Goal: Task Accomplishment & Management: Use online tool/utility

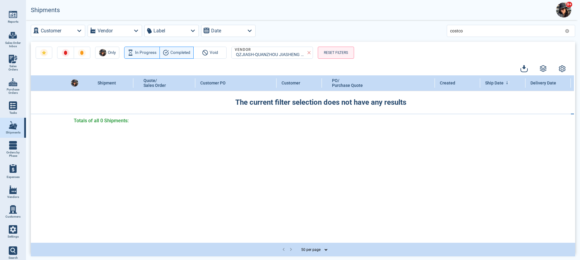
select select "50"
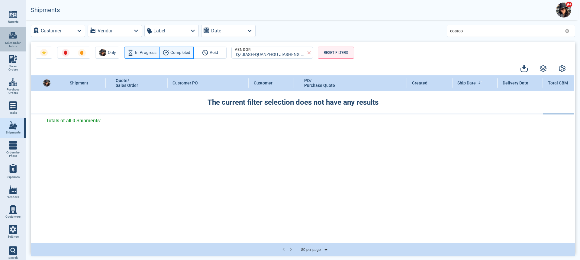
click at [12, 40] on link "0 Sales Order Inbox" at bounding box center [13, 39] width 26 height 24
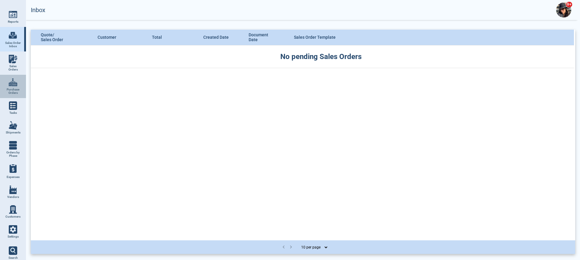
click at [13, 83] on img at bounding box center [13, 82] width 8 height 8
select select "50"
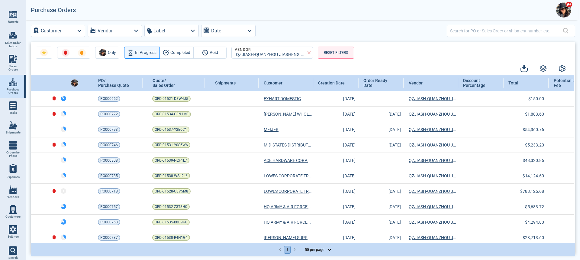
click at [330, 250] on select "10 per page 25 per page 50 per page" at bounding box center [316, 249] width 31 height 7
click at [11, 84] on img at bounding box center [13, 82] width 8 height 8
click at [136, 28] on icon "button" at bounding box center [136, 31] width 8 height 8
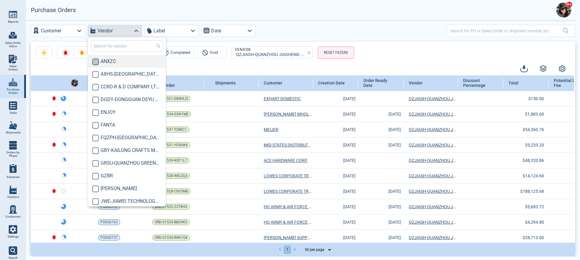
click at [93, 63] on input "checkbox" at bounding box center [95, 61] width 7 height 7
checkbox input "true"
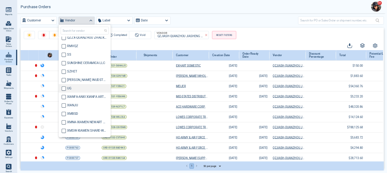
scroll to position [661, 0]
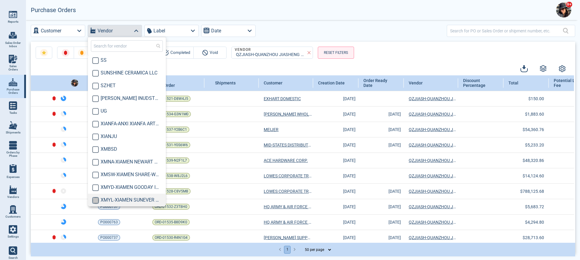
click at [98, 198] on input "checkbox" at bounding box center [95, 200] width 7 height 7
click at [96, 201] on input "checkbox" at bounding box center [95, 200] width 7 height 7
click at [96, 200] on input "checkbox" at bounding box center [95, 200] width 7 height 7
checkbox input "true"
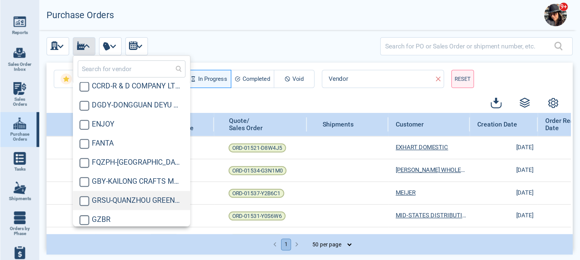
scroll to position [0, 0]
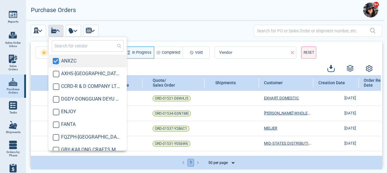
click at [54, 63] on input "checkbox" at bounding box center [56, 61] width 7 height 7
checkbox input "false"
click at [129, 24] on div "Only In Progress Completed Void Vendors RESET PO/ Purchase Quote Quote/ Sales O…" at bounding box center [206, 96] width 361 height 152
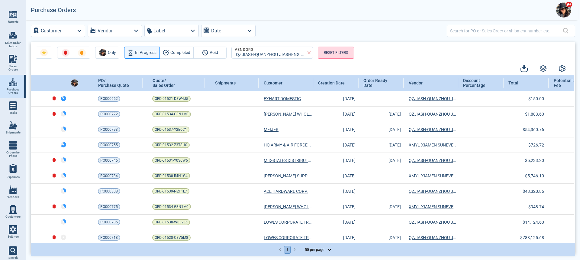
drag, startPoint x: 344, startPoint y: 53, endPoint x: 335, endPoint y: 53, distance: 9.1
click at [344, 53] on button "RESET FILTERS" at bounding box center [336, 53] width 36 height 12
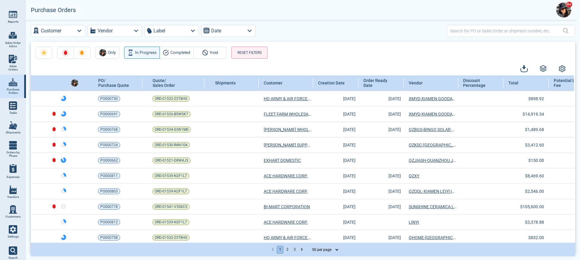
click at [12, 86] on img at bounding box center [13, 82] width 8 height 8
click at [144, 52] on span "In Progress" at bounding box center [145, 52] width 21 height 7
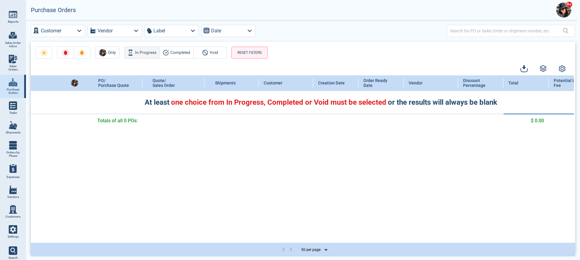
click at [141, 54] on span "In Progress" at bounding box center [145, 52] width 21 height 7
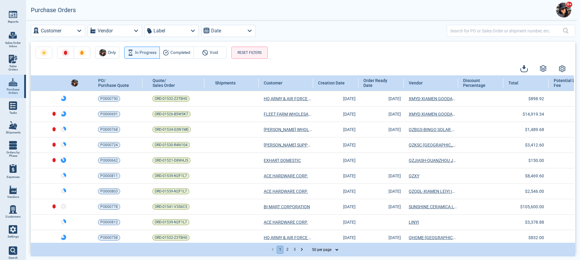
click at [340, 248] on div "1 2 3 10 per page 25 per page 50 per page" at bounding box center [303, 249] width 545 height 14
click at [338, 248] on select "10 per page 25 per page 50 per page" at bounding box center [323, 249] width 31 height 7
click at [288, 248] on button "2" at bounding box center [287, 249] width 7 height 8
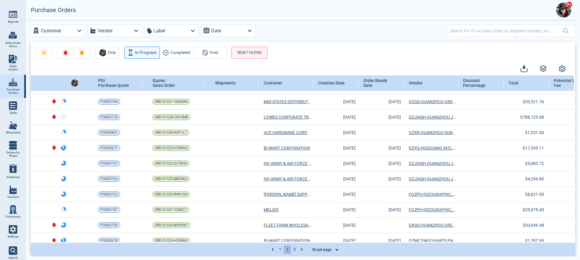
scroll to position [32, 0]
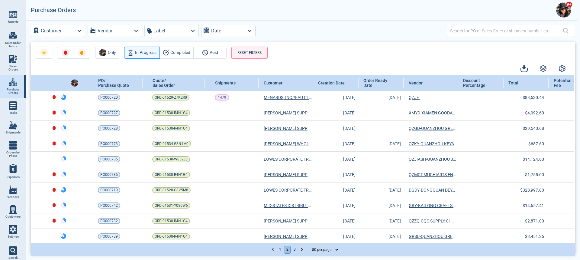
click at [295, 251] on button "3" at bounding box center [294, 249] width 7 height 8
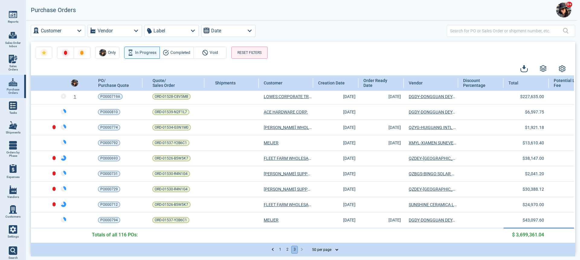
scroll to position [0, 0]
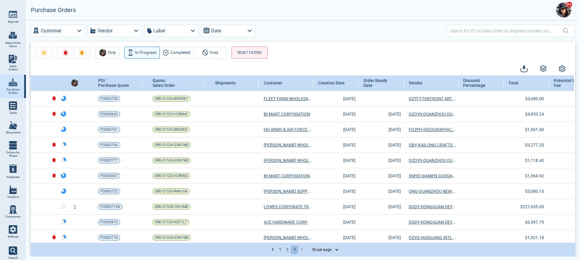
drag, startPoint x: 274, startPoint y: 250, endPoint x: 281, endPoint y: 250, distance: 7.6
click at [273, 250] on icon "Go to previous page" at bounding box center [273, 249] width 6 height 6
click at [282, 250] on button "1" at bounding box center [280, 249] width 7 height 8
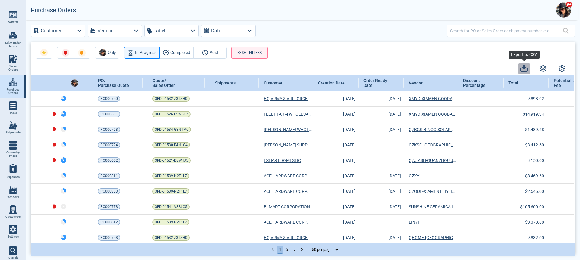
click at [523, 69] on icon "button" at bounding box center [524, 68] width 7 height 7
click at [15, 39] on div at bounding box center [13, 35] width 8 height 10
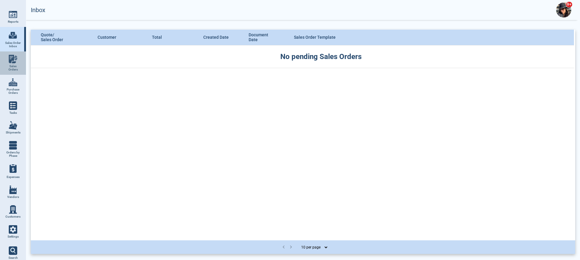
click at [11, 60] on img at bounding box center [13, 59] width 8 height 8
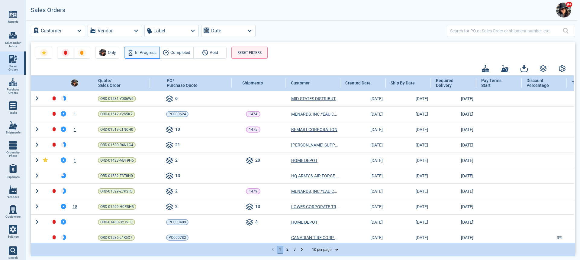
click at [326, 248] on select "10 per page 25 per page 50 per page" at bounding box center [323, 249] width 31 height 7
select select "50"
click at [308, 246] on select "10 per page 25 per page 50 per page" at bounding box center [323, 249] width 31 height 7
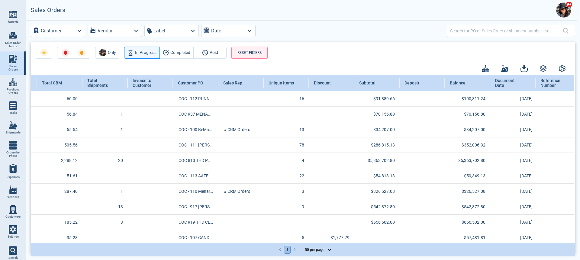
scroll to position [0, 640]
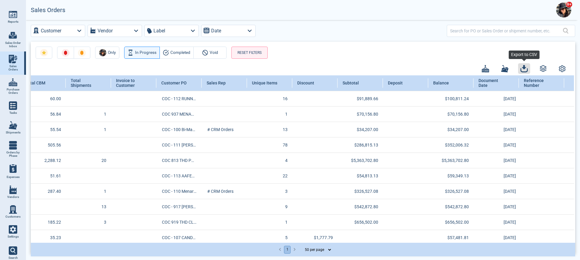
click at [522, 71] on icon "button" at bounding box center [524, 70] width 7 height 4
click at [339, 55] on div "Only In Progress Completed Void RESET FILTERS" at bounding box center [303, 50] width 545 height 17
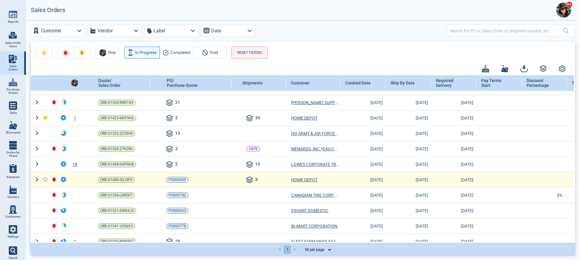
scroll to position [30, 0]
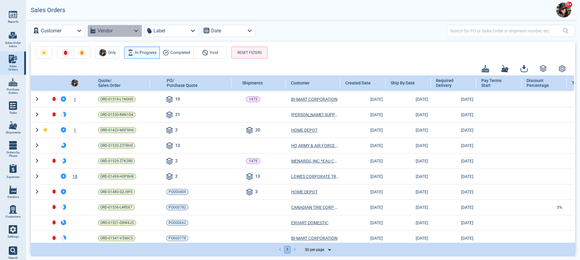
click at [139, 29] on icon "button" at bounding box center [136, 31] width 8 height 8
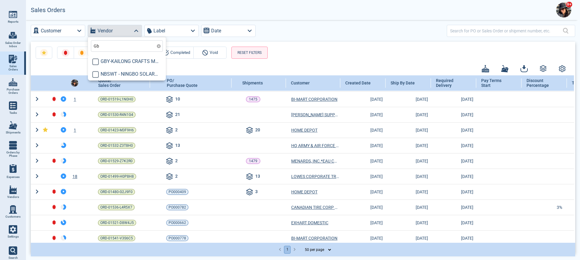
type input "Gby"
click at [96, 60] on input "checkbox" at bounding box center [95, 61] width 7 height 7
checkbox input "true"
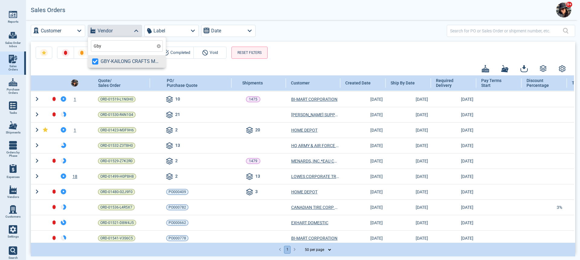
type input "Gby"
click at [311, 56] on div "Only In Progress Completed Void RESET FILTERS" at bounding box center [303, 50] width 545 height 17
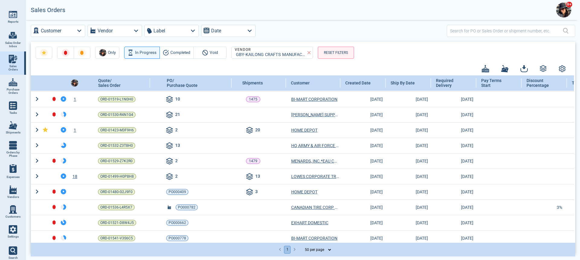
click at [309, 69] on div at bounding box center [299, 68] width 537 height 11
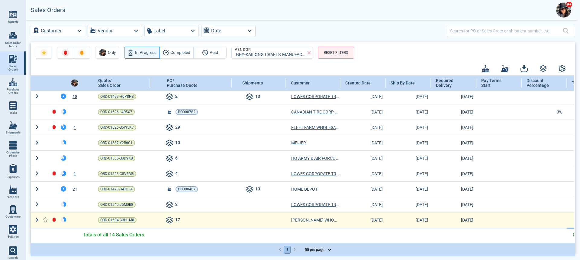
scroll to position [82, 0]
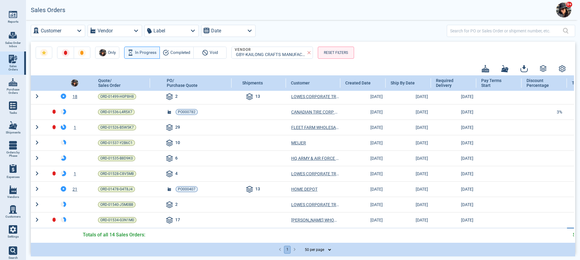
click at [332, 248] on select "10 per page 25 per page 50 per page" at bounding box center [316, 249] width 31 height 7
click at [301, 246] on select "10 per page 25 per page 50 per page" at bounding box center [316, 249] width 31 height 7
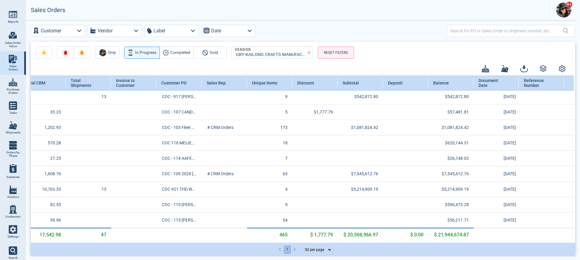
scroll to position [82, 640]
click at [14, 89] on span "Purchase Orders" at bounding box center [13, 91] width 16 height 7
select select "50"
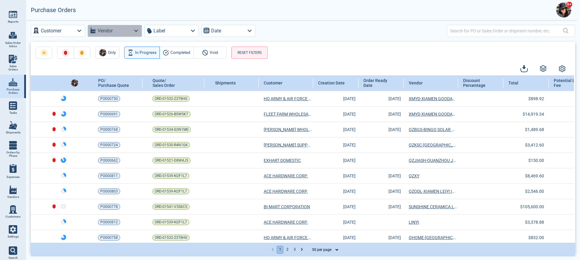
click at [135, 32] on icon "button" at bounding box center [136, 31] width 8 height 8
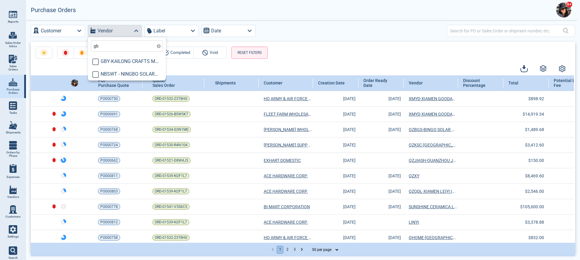
type input "gby"
click at [93, 62] on input "checkbox" at bounding box center [95, 61] width 7 height 7
checkbox input "true"
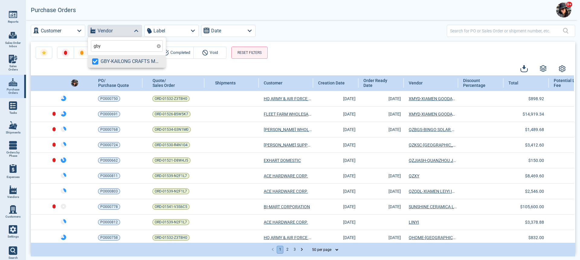
click at [309, 62] on div "Only In Progress Completed Void RESET FILTERS PO/ Purchase Quote Quote/ Sales O…" at bounding box center [303, 147] width 545 height 211
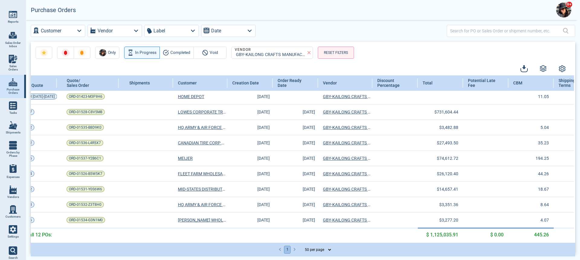
scroll to position [51, 84]
